Goal: Find specific page/section: Find specific page/section

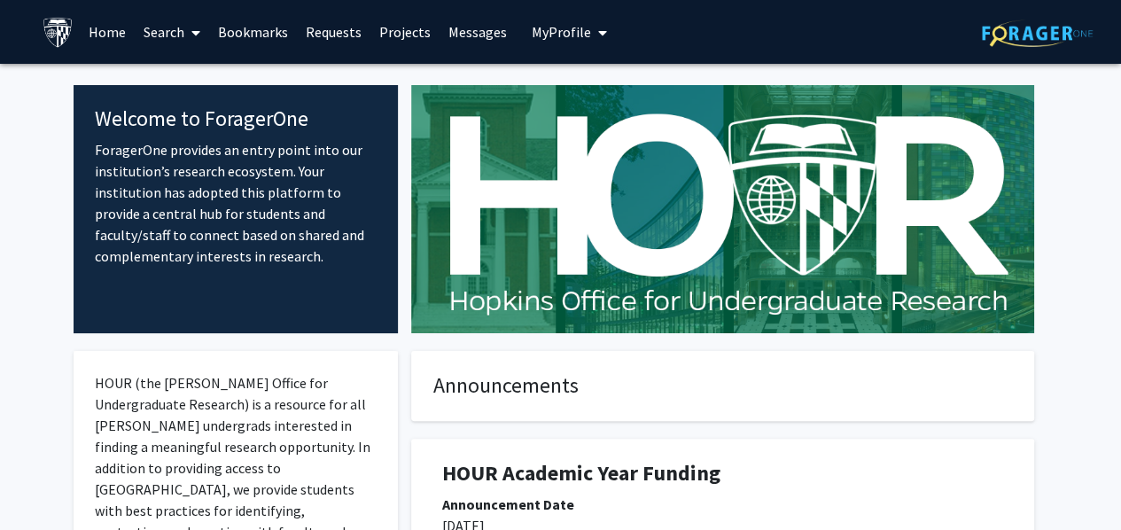
click at [184, 35] on link "Search" at bounding box center [172, 32] width 74 height 62
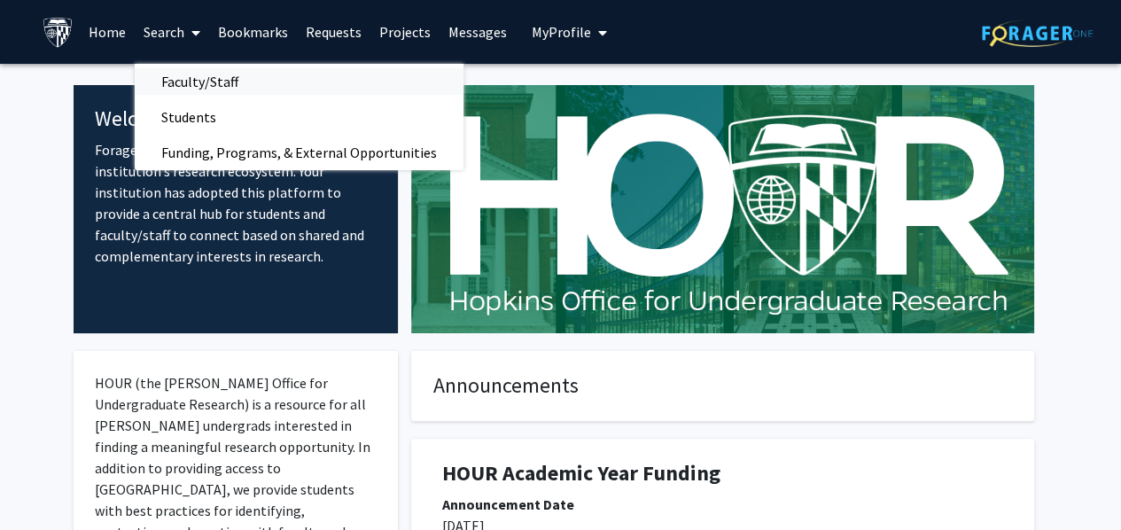
click at [216, 85] on span "Faculty/Staff" at bounding box center [200, 81] width 130 height 35
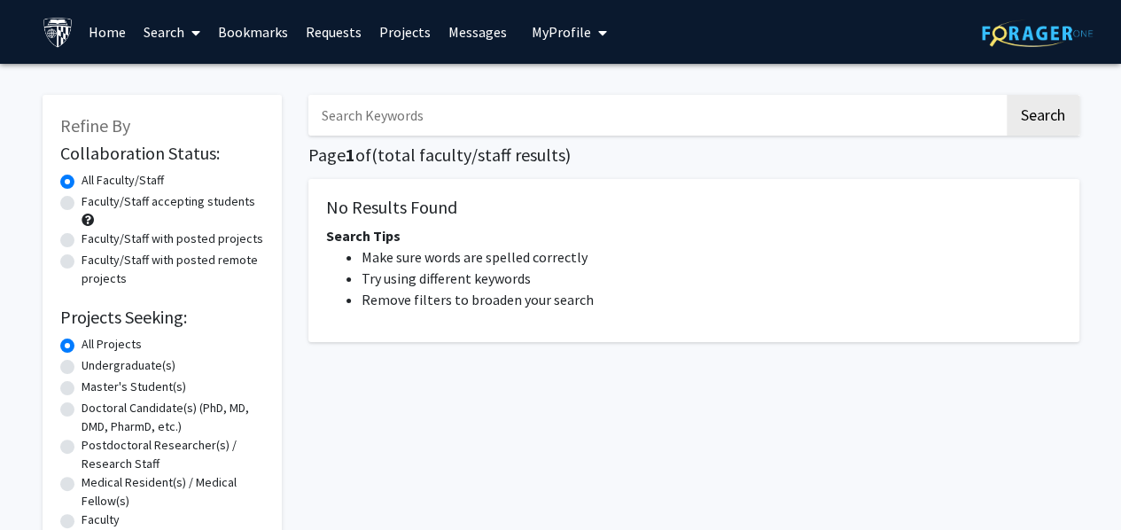
click at [424, 119] on input "Search Keywords" at bounding box center [656, 115] width 696 height 41
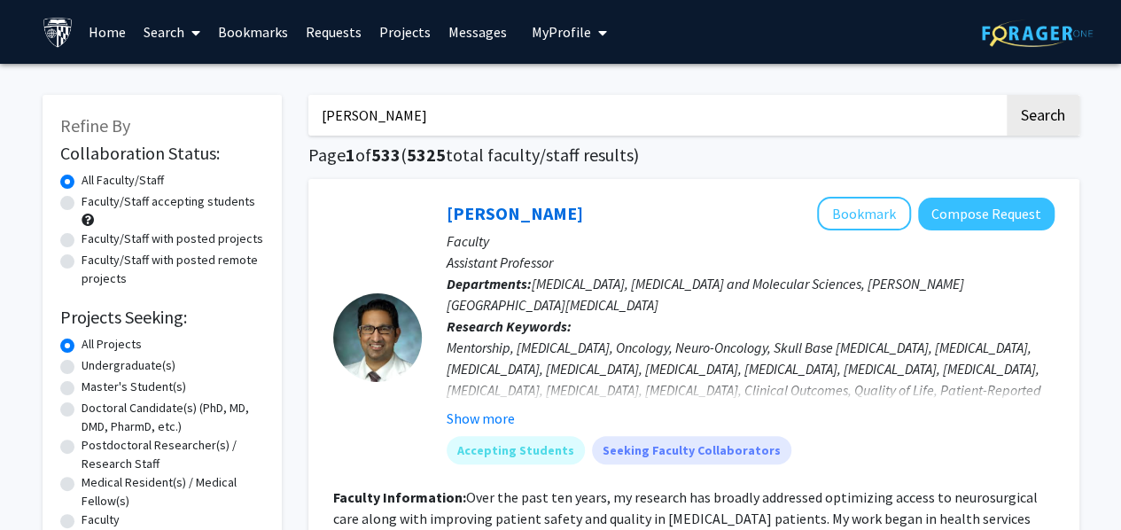
type input "[PERSON_NAME]"
click at [1007, 95] on button "Search" at bounding box center [1043, 115] width 73 height 41
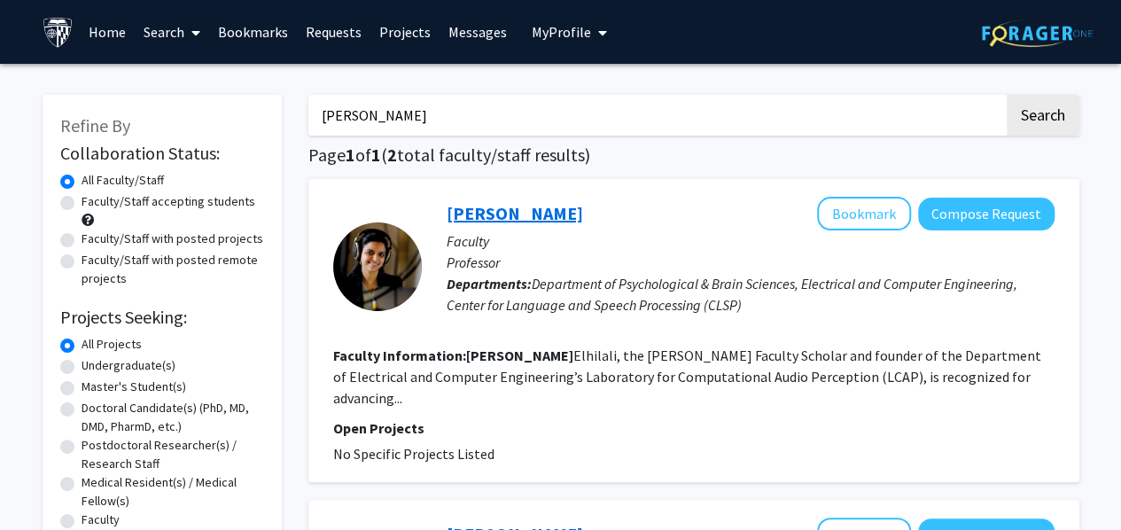
click at [516, 209] on link "[PERSON_NAME]" at bounding box center [515, 213] width 136 height 22
